Goal: Task Accomplishment & Management: Manage account settings

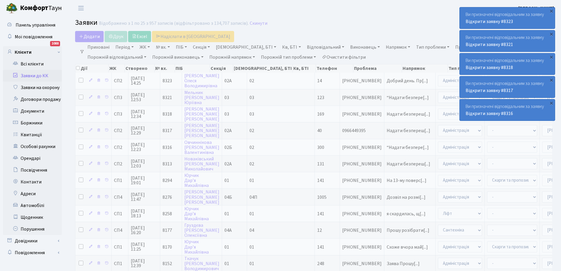
select select "25"
click at [280, 47] on link "Кв, БТІ" at bounding box center [291, 47] width 23 height 10
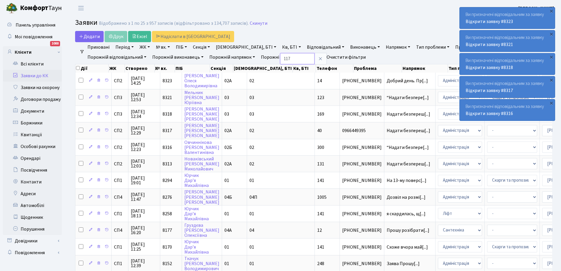
type input "117"
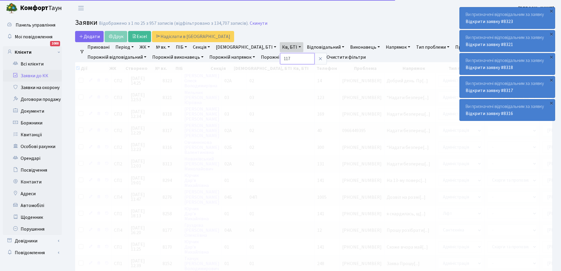
checkbox input "true"
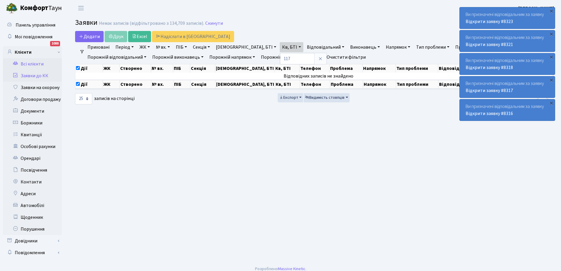
click at [40, 63] on link "Всі клієнти" at bounding box center [32, 64] width 59 height 12
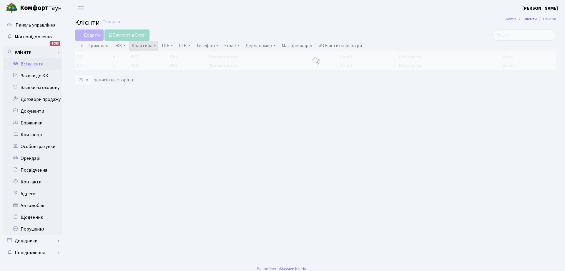
select select "25"
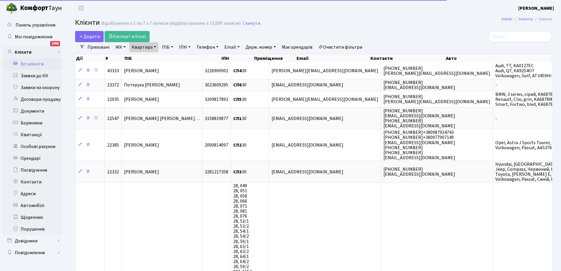
click at [151, 47] on link "Квартира" at bounding box center [143, 47] width 29 height 10
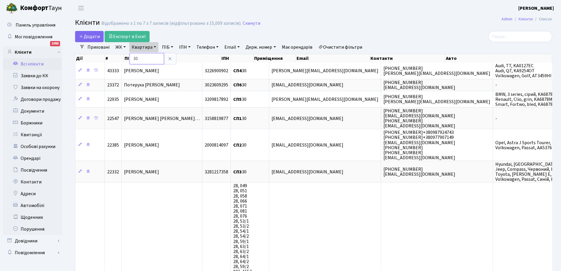
type input "0"
type input "117"
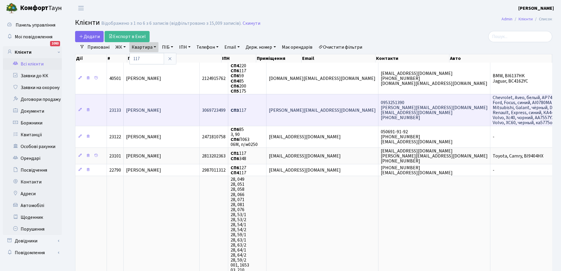
drag, startPoint x: 303, startPoint y: 111, endPoint x: 358, endPoint y: 112, distance: 55.1
click at [358, 112] on td "[PERSON_NAME][EMAIL_ADDRESS][DOMAIN_NAME]" at bounding box center [322, 110] width 112 height 32
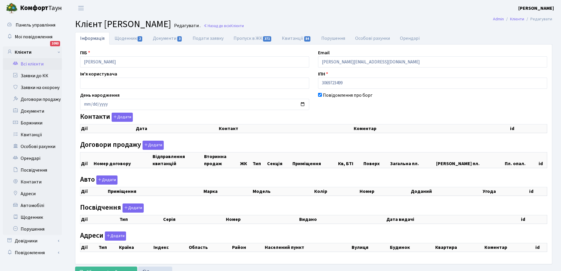
checkbox input "true"
select select "25"
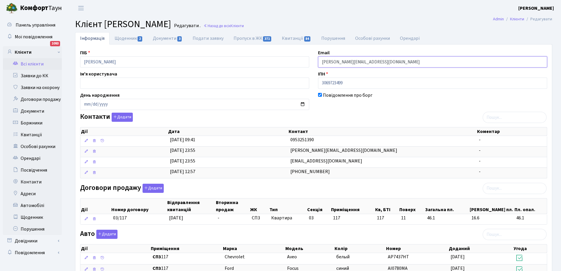
drag, startPoint x: 0, startPoint y: 0, endPoint x: 382, endPoint y: 65, distance: 388.0
click at [382, 65] on input "[PERSON_NAME][EMAIL_ADDRESS][DOMAIN_NAME]" at bounding box center [432, 61] width 229 height 11
click at [32, 66] on link "Всі клієнти" at bounding box center [32, 64] width 59 height 12
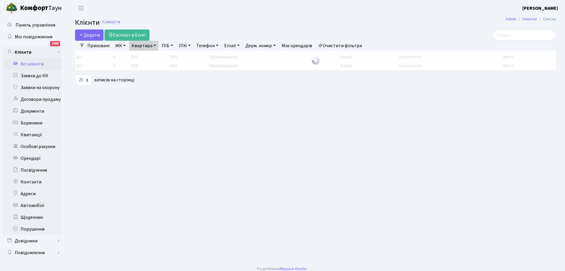
select select "25"
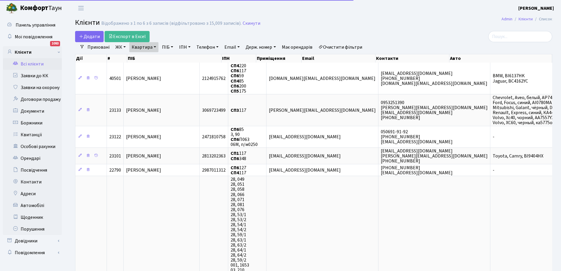
click at [148, 47] on link "Квартира" at bounding box center [143, 47] width 29 height 10
type input "7"
type input "223"
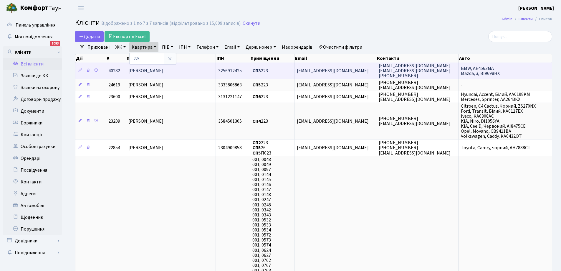
drag, startPoint x: 296, startPoint y: 72, endPoint x: 344, endPoint y: 70, distance: 47.4
click at [344, 70] on td "[EMAIL_ADDRESS][DOMAIN_NAME]" at bounding box center [335, 70] width 82 height 16
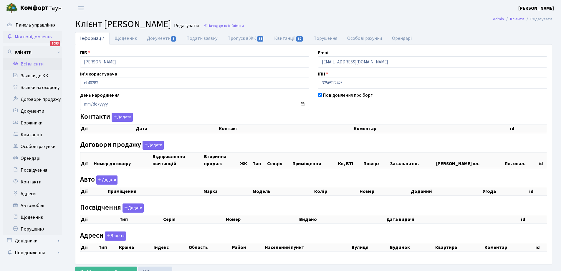
checkbox input "true"
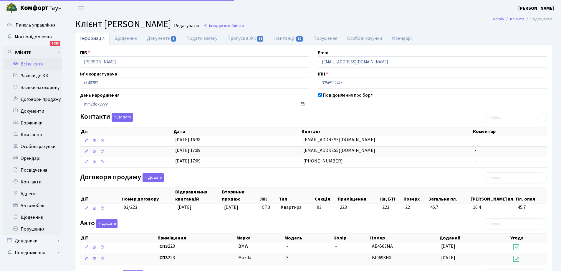
click at [33, 64] on link "Всі клієнти" at bounding box center [32, 64] width 59 height 12
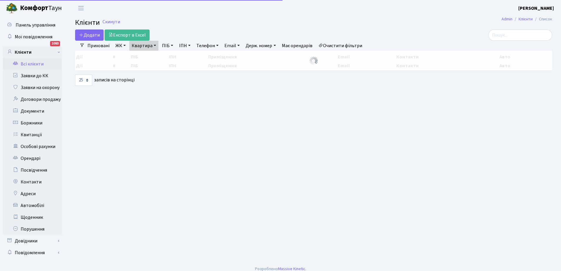
select select "25"
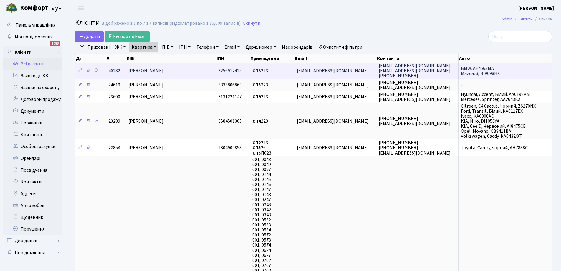
drag, startPoint x: 298, startPoint y: 72, endPoint x: 343, endPoint y: 73, distance: 44.8
click at [343, 73] on td "[EMAIL_ADDRESS][DOMAIN_NAME]" at bounding box center [335, 70] width 82 height 16
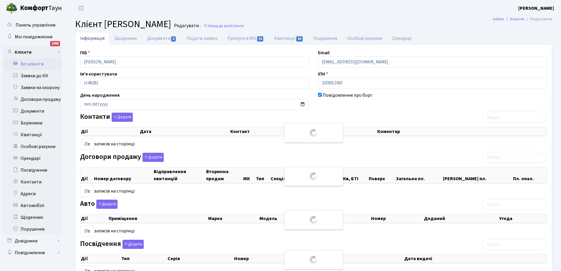
select select "25"
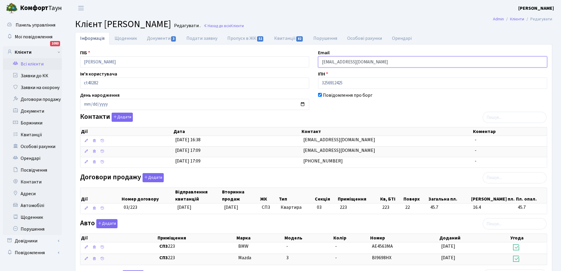
drag, startPoint x: 322, startPoint y: 62, endPoint x: 372, endPoint y: 62, distance: 49.5
click at [372, 62] on input "[EMAIL_ADDRESS][DOMAIN_NAME]" at bounding box center [432, 61] width 229 height 11
